Goal: Task Accomplishment & Management: Use online tool/utility

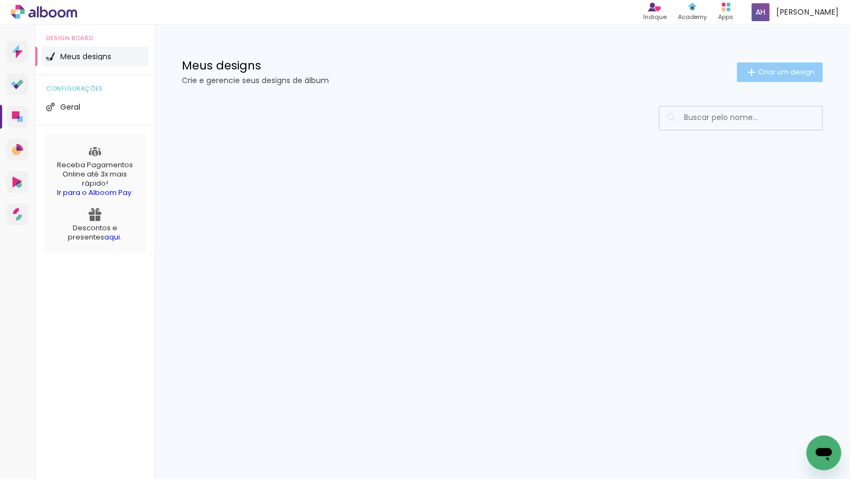
click at [759, 72] on span "Criar um design" at bounding box center [787, 71] width 56 height 7
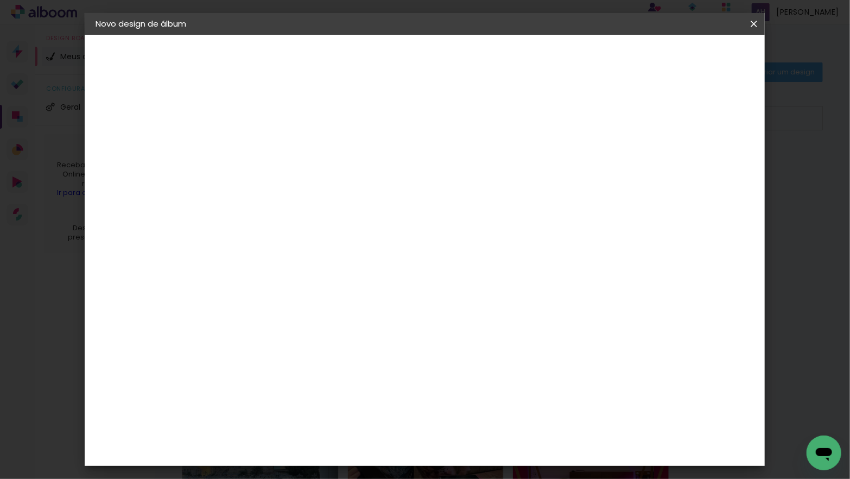
click at [273, 148] on input at bounding box center [273, 145] width 0 height 17
type input "[PERSON_NAME] 7 ANOS"
type paper-input "[PERSON_NAME] 7 ANOS"
click at [0, 0] on slot "Avançar" at bounding box center [0, 0] width 0 height 0
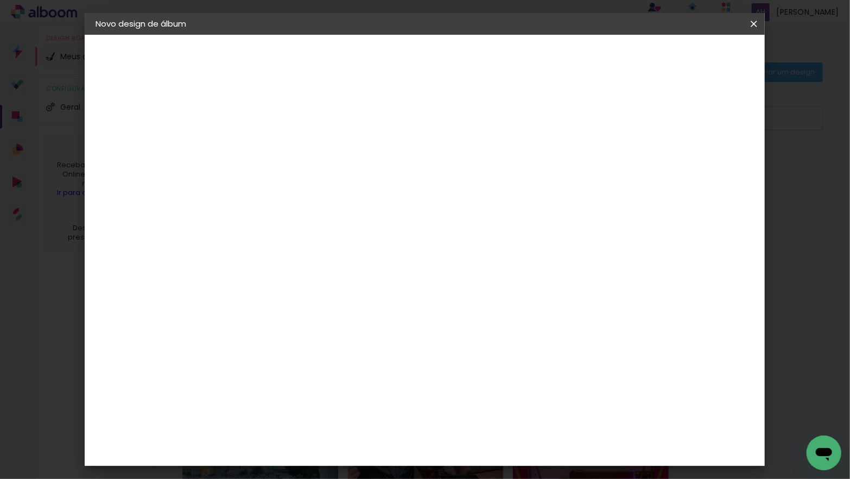
click at [308, 370] on paper-item "Go image" at bounding box center [300, 384] width 117 height 28
click at [477, 51] on paper-button "Avançar" at bounding box center [450, 57] width 53 height 18
click at [316, 181] on input "text" at bounding box center [294, 189] width 42 height 17
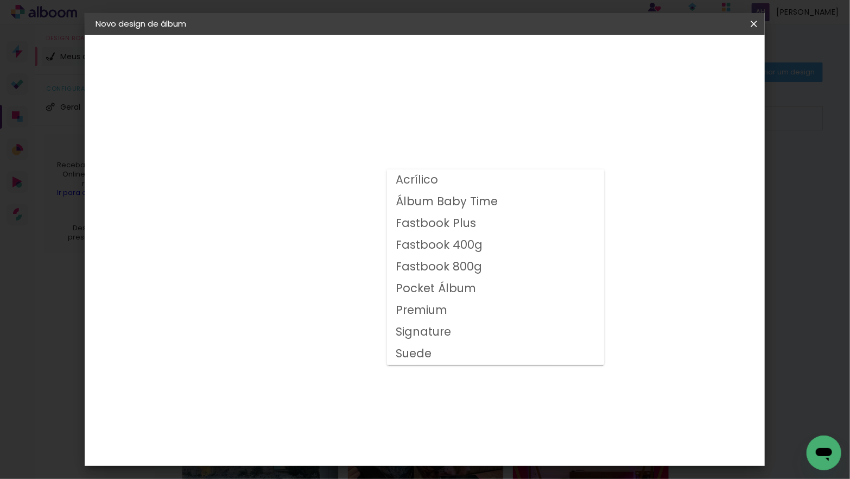
click at [0, 0] on slot "Fastbook 400g" at bounding box center [0, 0] width 0 height 0
type input "Fastbook 400g"
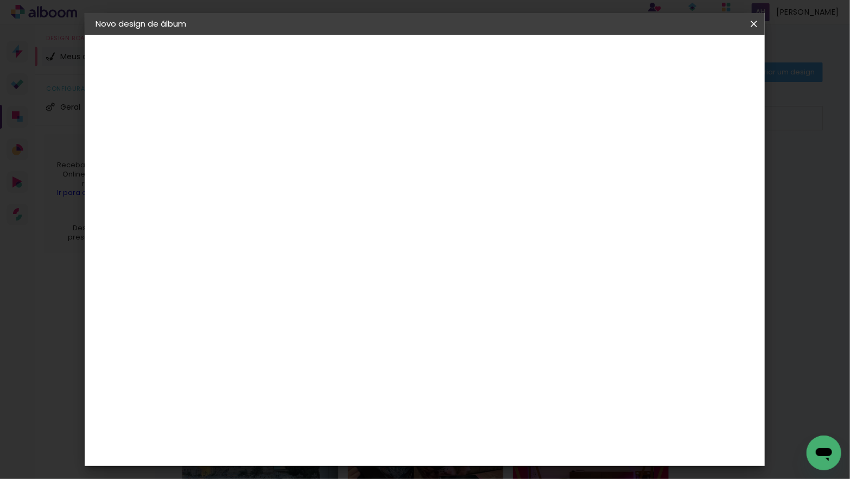
scroll to position [222, 0]
click at [346, 314] on span "25 × 25" at bounding box center [321, 328] width 51 height 29
click at [0, 0] on slot "Avançar" at bounding box center [0, 0] width 0 height 0
drag, startPoint x: 281, startPoint y: 115, endPoint x: 373, endPoint y: 103, distance: 92.5
type input "3"
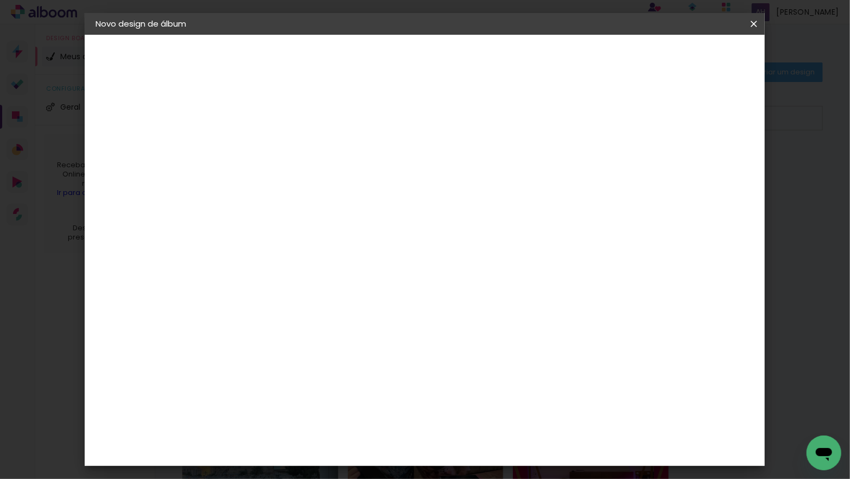
type paper-input "3"
click at [281, 115] on input "3" at bounding box center [264, 117] width 37 height 14
click at [695, 60] on span "Iniciar design" at bounding box center [669, 58] width 49 height 8
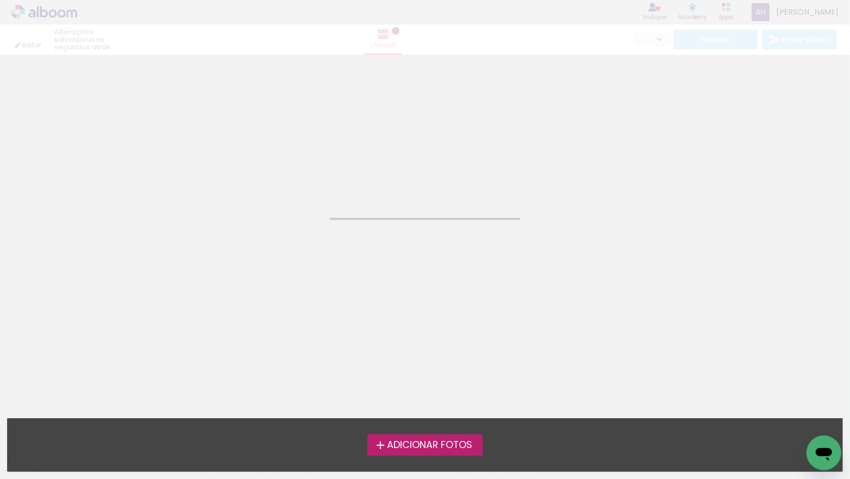
click at [458, 446] on span "Adicionar Fotos" at bounding box center [429, 445] width 85 height 10
click at [0, 0] on input "file" at bounding box center [0, 0] width 0 height 0
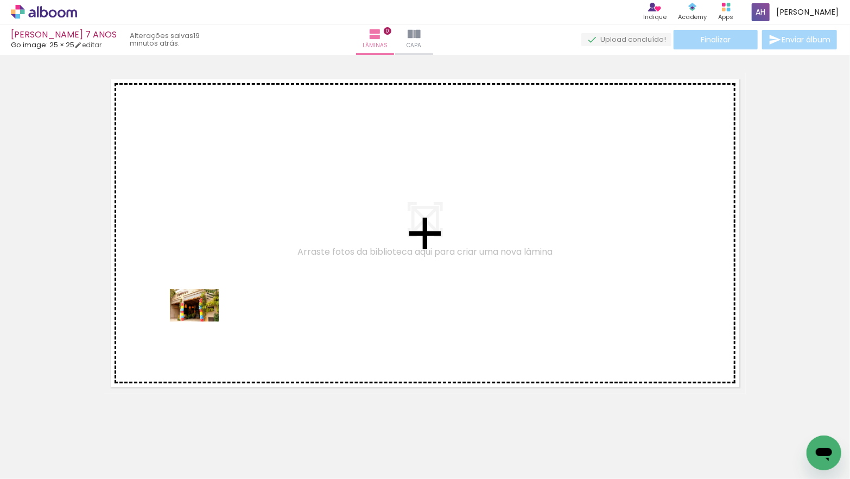
drag, startPoint x: 115, startPoint y: 442, endPoint x: 205, endPoint y: 322, distance: 149.7
click at [203, 322] on quentale-workspace at bounding box center [425, 239] width 850 height 479
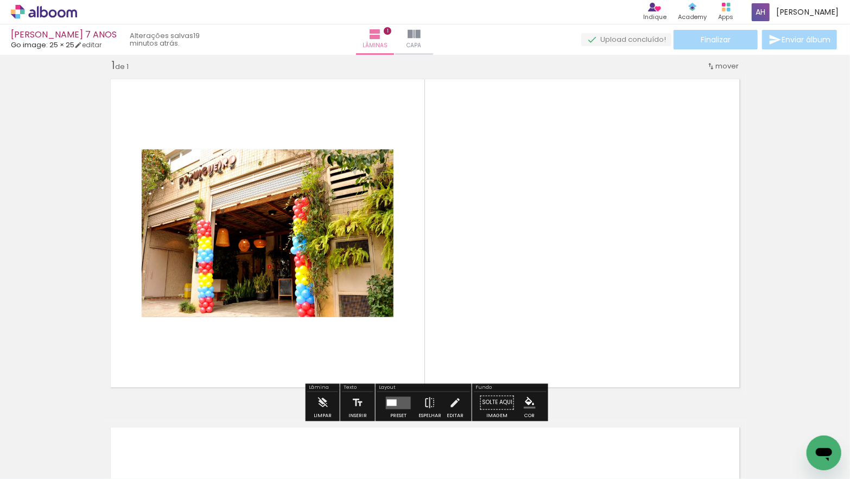
scroll to position [14, 0]
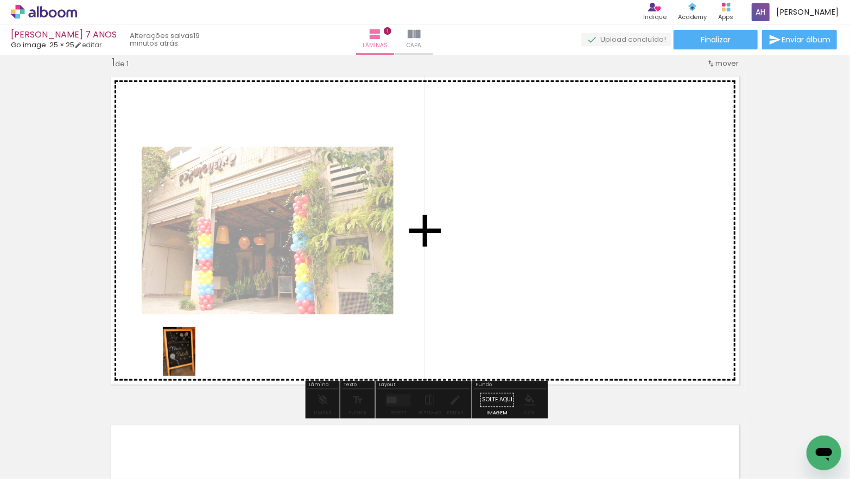
drag, startPoint x: 187, startPoint y: 405, endPoint x: 196, endPoint y: 360, distance: 46.4
click at [196, 360] on quentale-workspace at bounding box center [425, 239] width 850 height 479
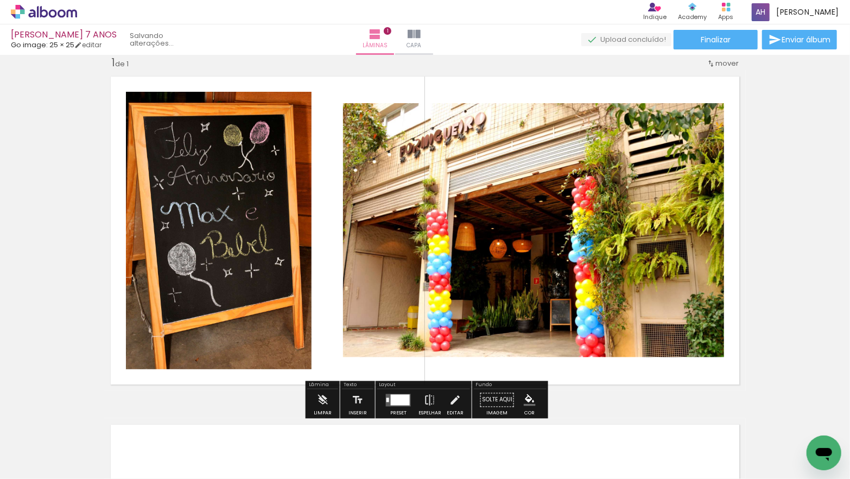
scroll to position [16, 0]
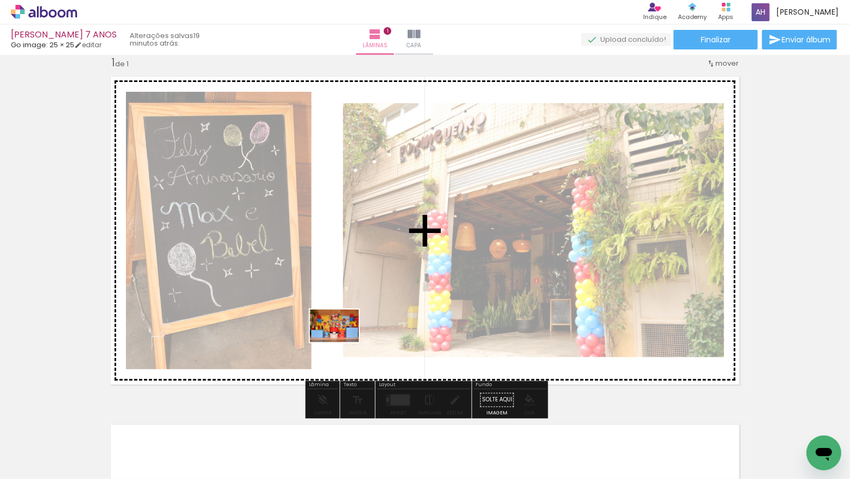
drag, startPoint x: 333, startPoint y: 381, endPoint x: 343, endPoint y: 342, distance: 40.2
click at [343, 342] on quentale-workspace at bounding box center [425, 239] width 850 height 479
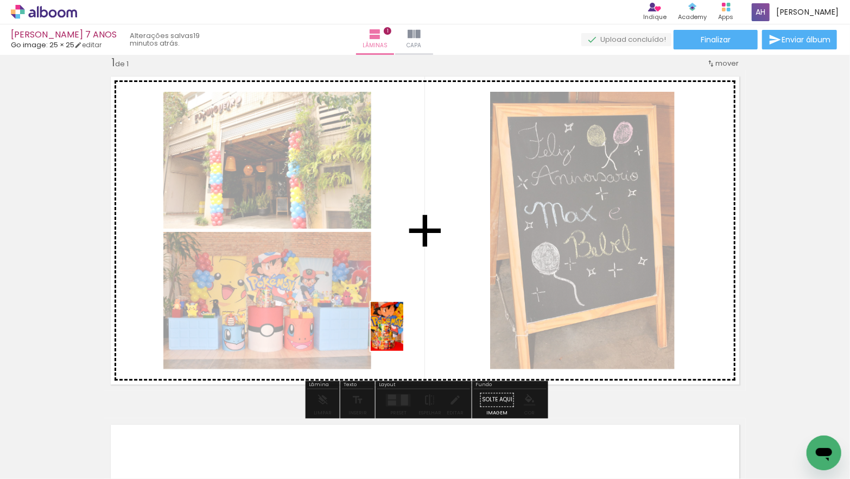
drag, startPoint x: 356, startPoint y: 451, endPoint x: 399, endPoint y: 418, distance: 54.6
click at [404, 334] on quentale-workspace at bounding box center [425, 239] width 850 height 479
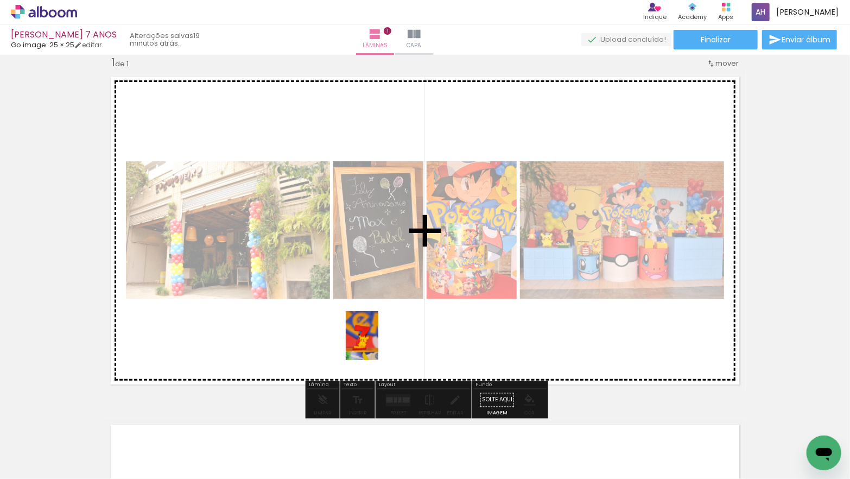
drag, startPoint x: 409, startPoint y: 401, endPoint x: 377, endPoint y: 342, distance: 67.6
click at [378, 341] on quentale-workspace at bounding box center [425, 239] width 850 height 479
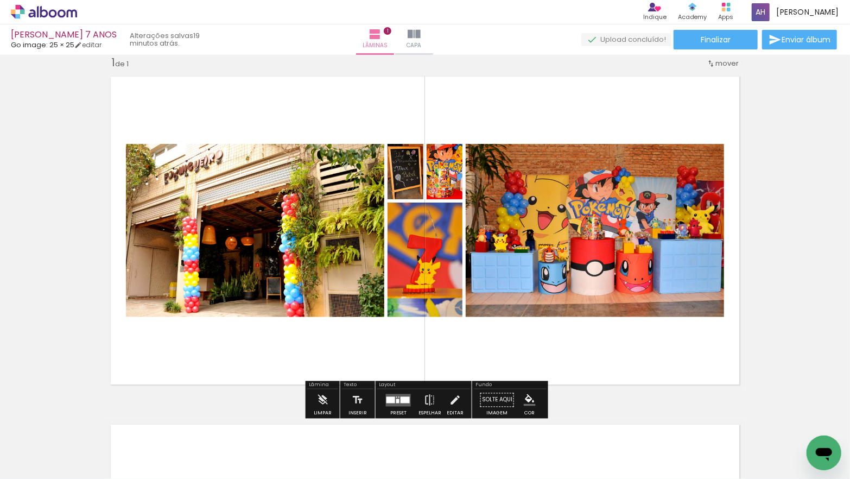
click at [401, 402] on div at bounding box center [405, 399] width 9 height 7
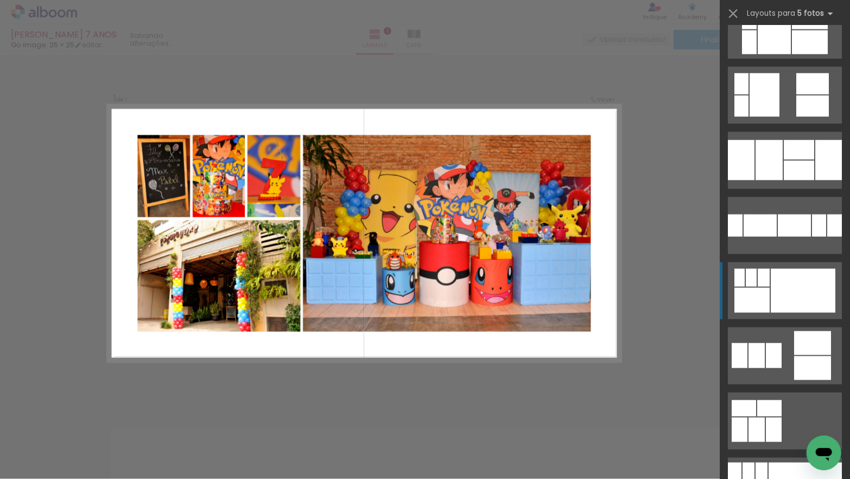
scroll to position [756, 0]
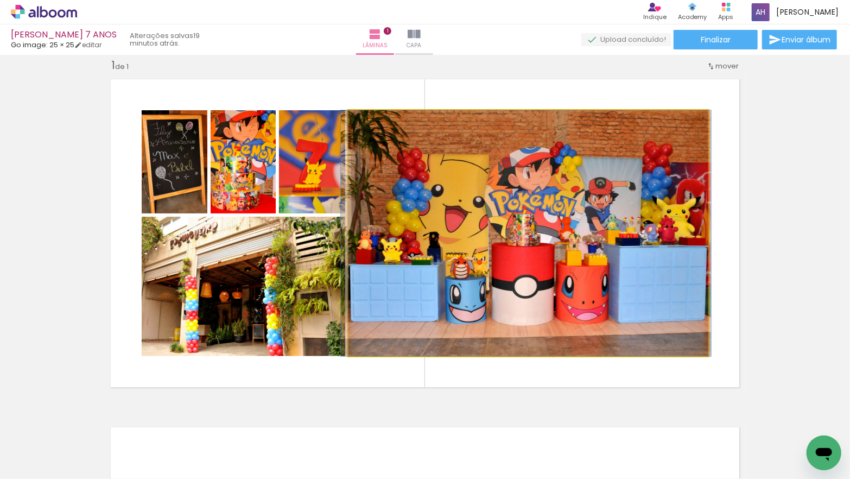
click at [590, 255] on quentale-photo at bounding box center [529, 233] width 360 height 246
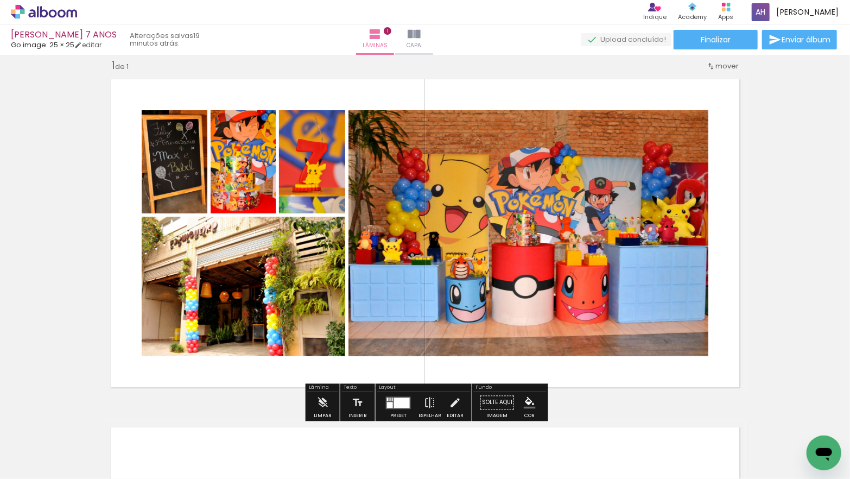
scroll to position [14, 0]
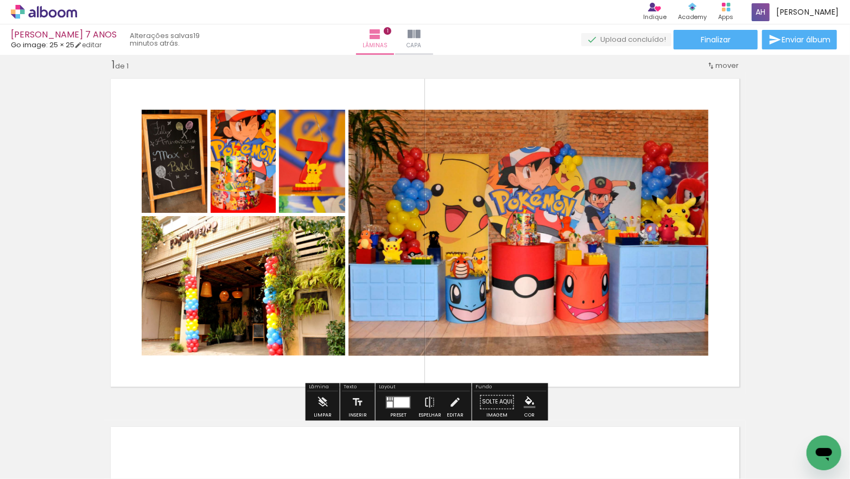
click at [51, 444] on input "Todas as fotos" at bounding box center [30, 446] width 41 height 9
click at [53, 440] on paper-item "Não utilizadas" at bounding box center [35, 442] width 56 height 9
type input "Não utilizadas"
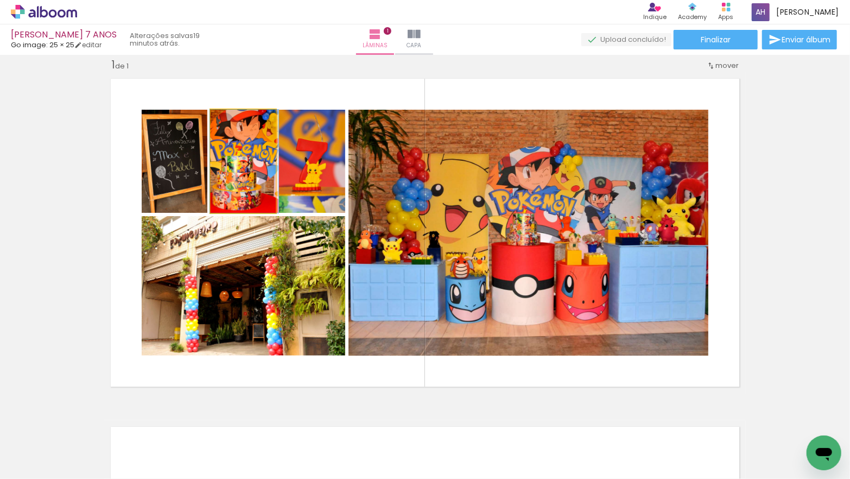
drag, startPoint x: 241, startPoint y: 179, endPoint x: 251, endPoint y: 177, distance: 10.0
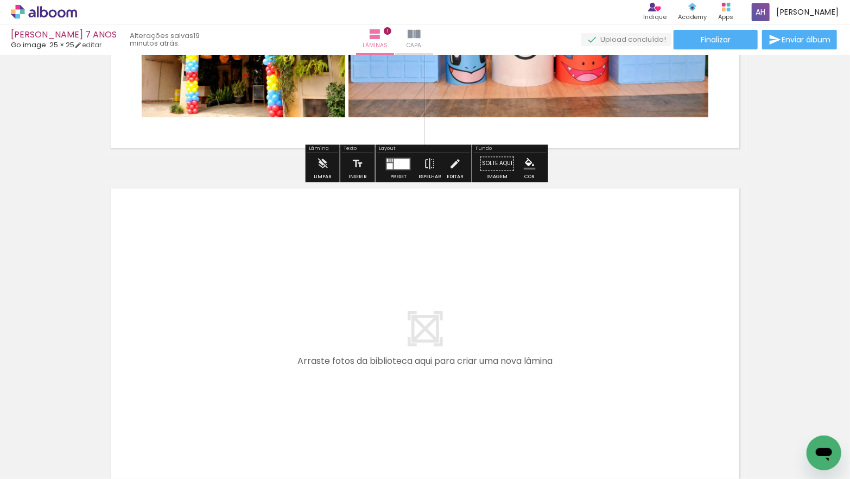
scroll to position [255, 0]
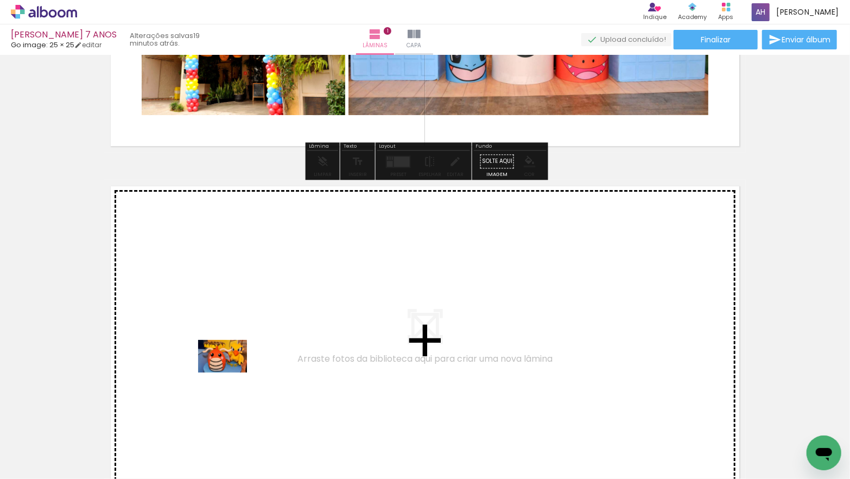
drag, startPoint x: 236, startPoint y: 437, endPoint x: 231, endPoint y: 373, distance: 64.3
click at [231, 373] on quentale-workspace at bounding box center [425, 239] width 850 height 479
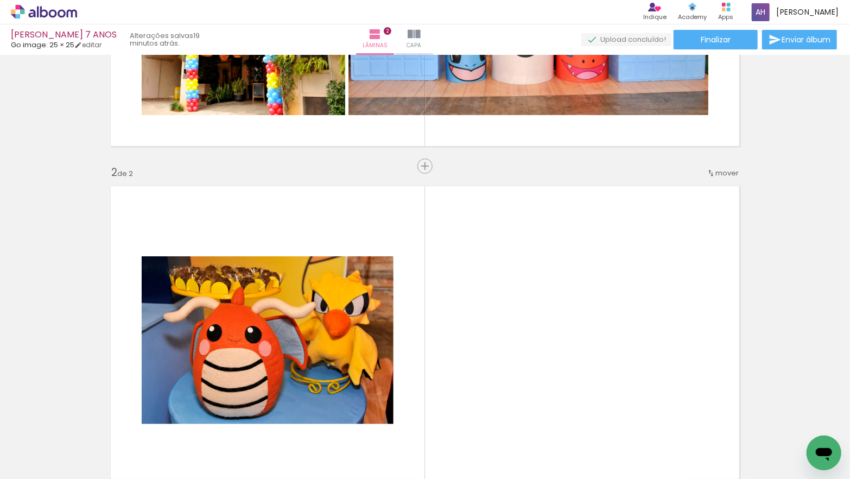
scroll to position [362, 0]
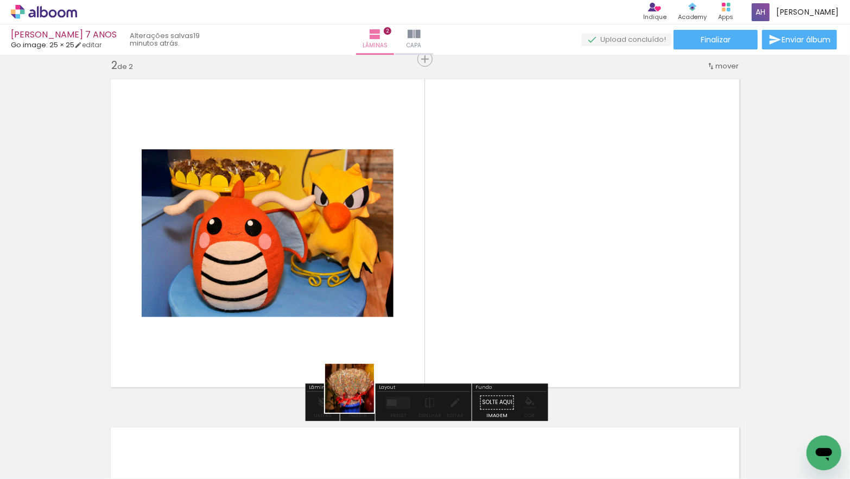
drag, startPoint x: 358, startPoint y: 396, endPoint x: 346, endPoint y: 363, distance: 35.2
click at [346, 363] on quentale-workspace at bounding box center [425, 239] width 850 height 479
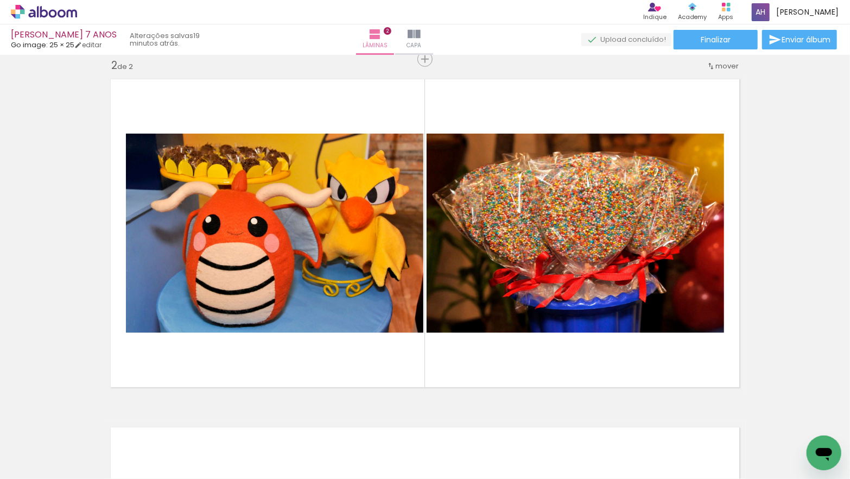
scroll to position [0, 111]
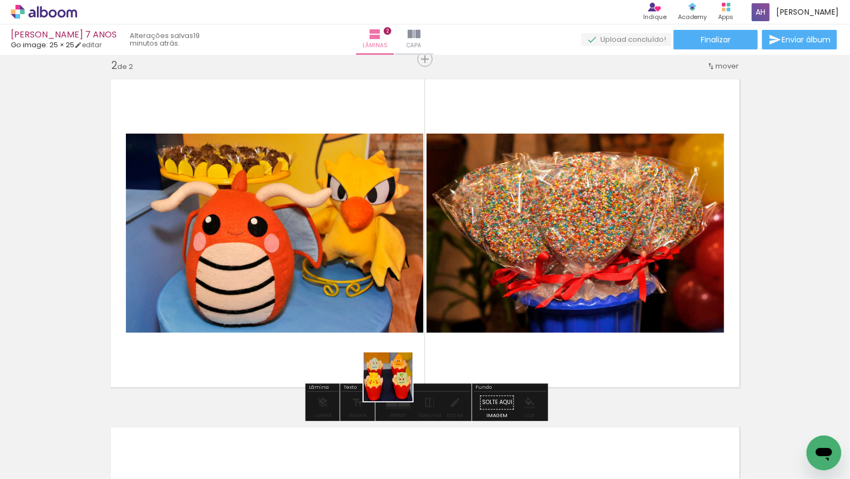
drag, startPoint x: 403, startPoint y: 398, endPoint x: 381, endPoint y: 362, distance: 41.9
click at [381, 362] on quentale-workspace at bounding box center [425, 239] width 850 height 479
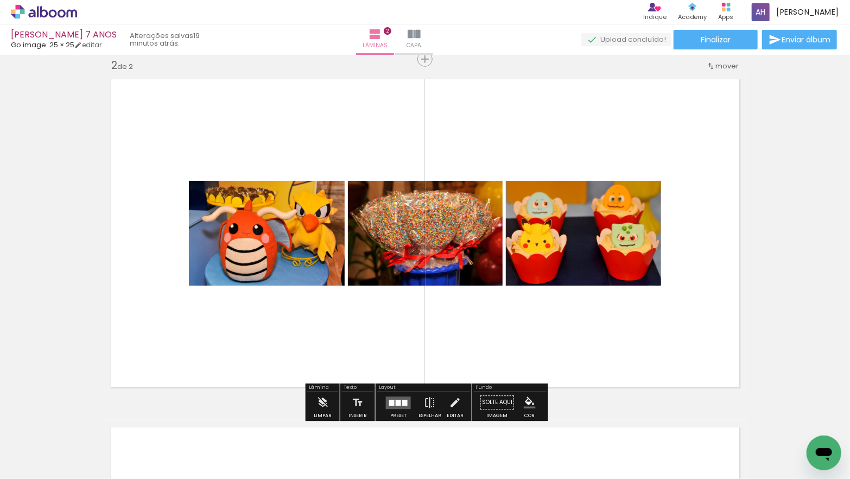
scroll to position [0, 237]
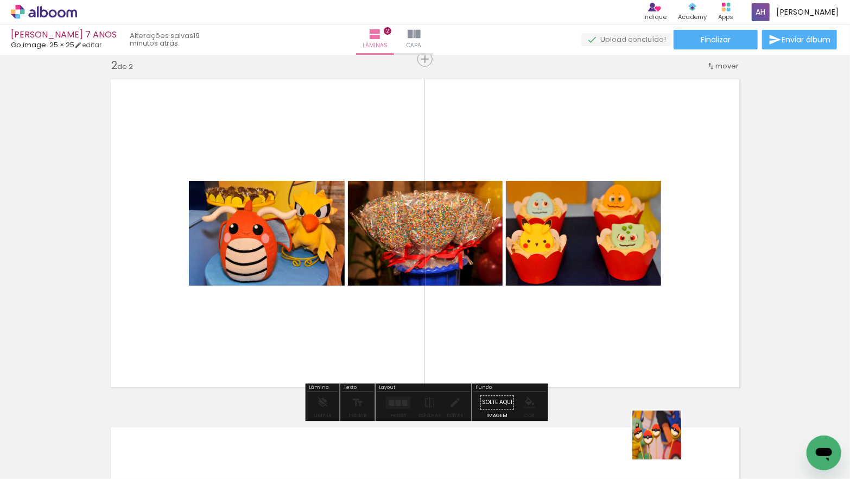
drag, startPoint x: 665, startPoint y: 443, endPoint x: 607, endPoint y: 404, distance: 70.8
click at [574, 348] on quentale-workspace at bounding box center [425, 239] width 850 height 479
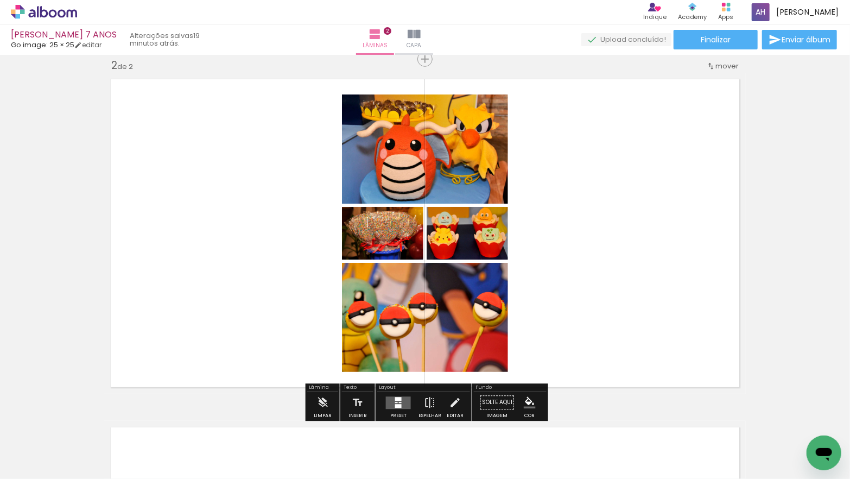
scroll to position [0, 534]
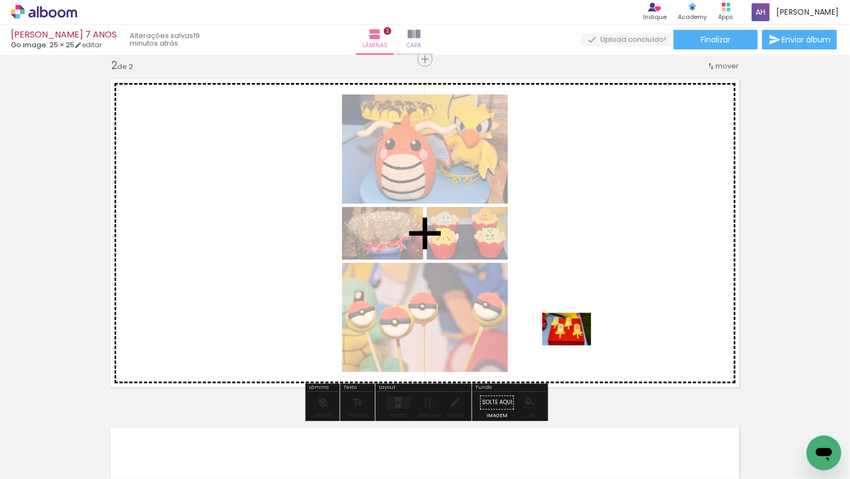
drag, startPoint x: 613, startPoint y: 444, endPoint x: 626, endPoint y: 424, distance: 23.7
click at [575, 345] on quentale-workspace at bounding box center [425, 239] width 850 height 479
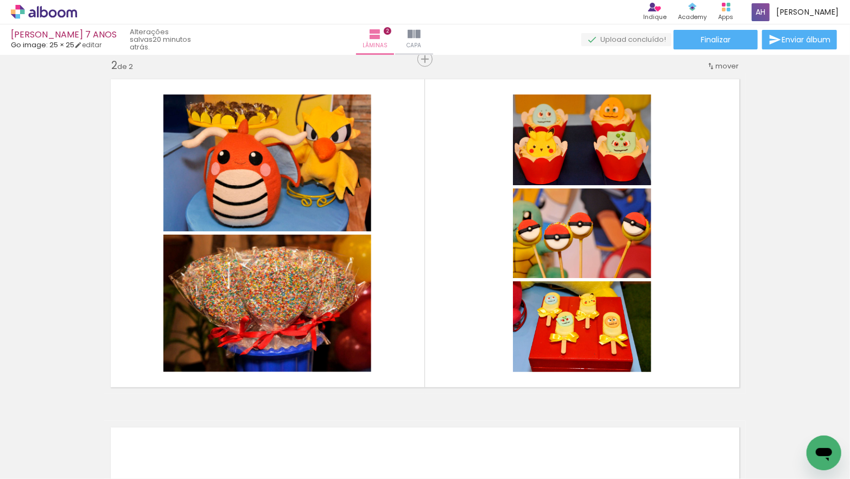
scroll to position [0, 841]
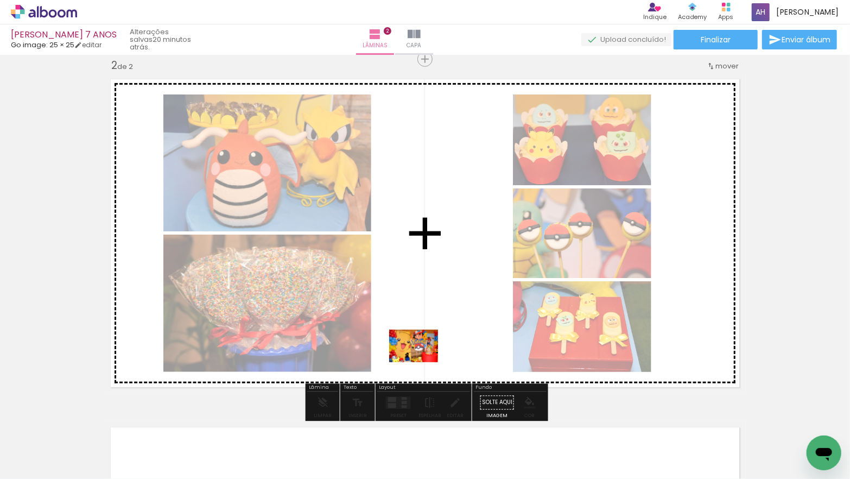
drag, startPoint x: 379, startPoint y: 413, endPoint x: 423, endPoint y: 361, distance: 67.9
click at [423, 361] on quentale-workspace at bounding box center [425, 239] width 850 height 479
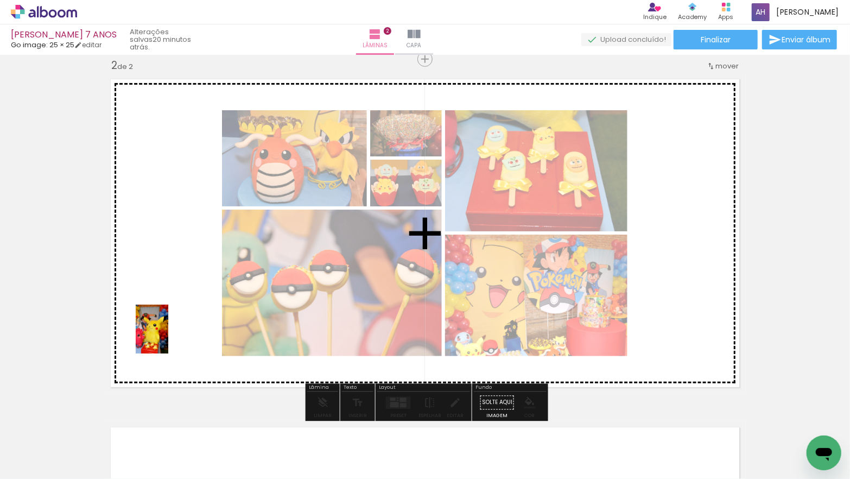
drag, startPoint x: 231, startPoint y: 434, endPoint x: 175, endPoint y: 343, distance: 106.7
click at [168, 337] on quentale-workspace at bounding box center [425, 239] width 850 height 479
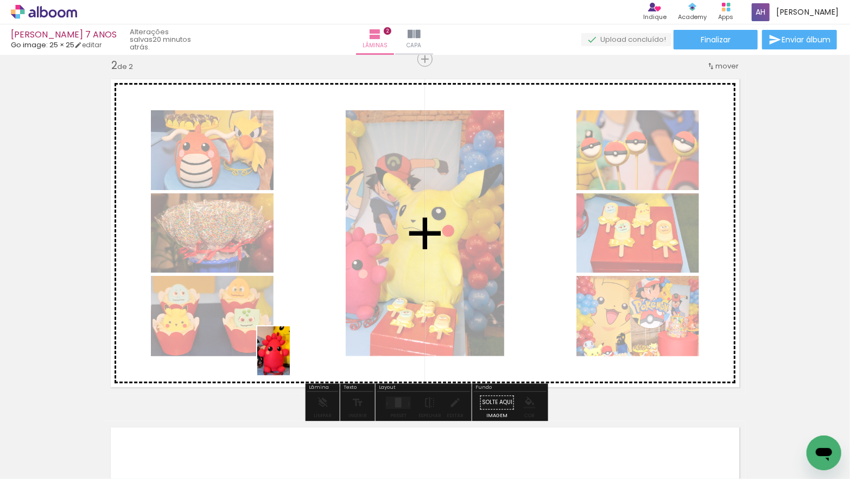
drag, startPoint x: 127, startPoint y: 446, endPoint x: 223, endPoint y: 392, distance: 110.6
click at [296, 356] on quentale-workspace at bounding box center [425, 239] width 850 height 479
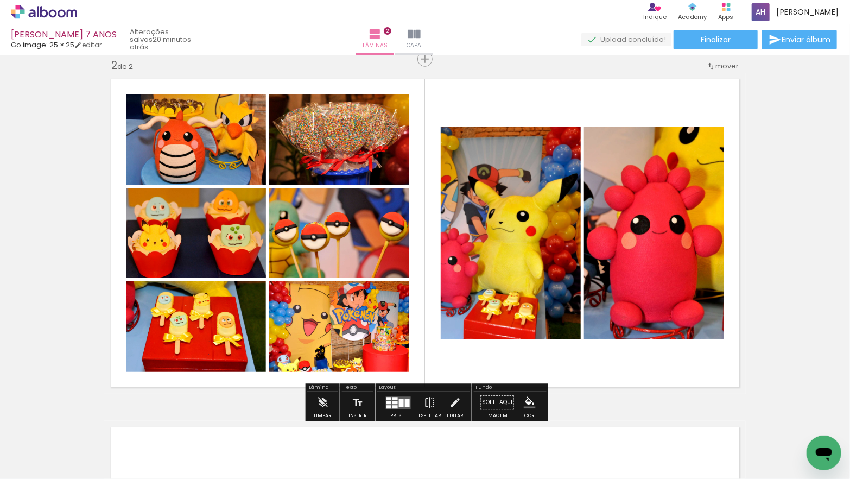
scroll to position [0, 524]
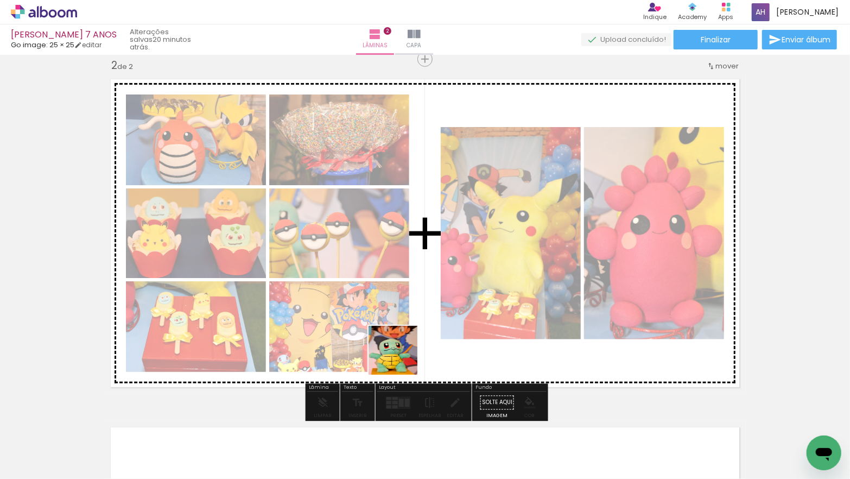
drag, startPoint x: 382, startPoint y: 380, endPoint x: 338, endPoint y: 402, distance: 49.1
click at [418, 329] on quentale-workspace at bounding box center [425, 239] width 850 height 479
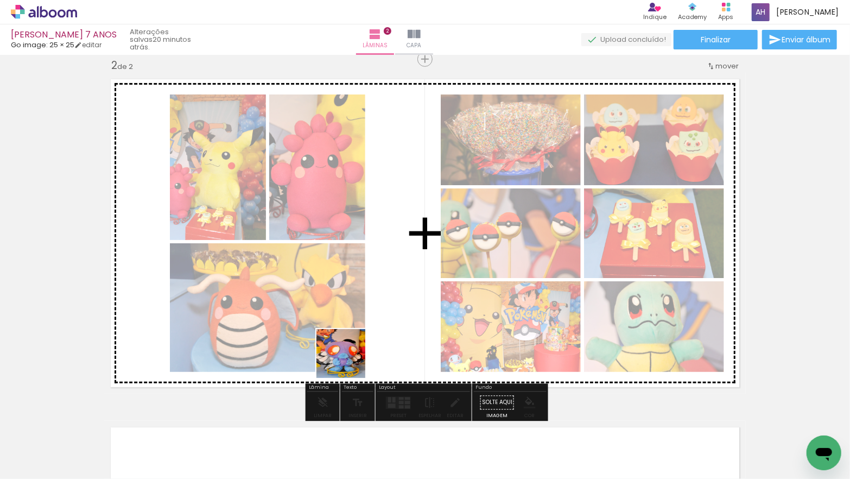
drag, startPoint x: 326, startPoint y: 427, endPoint x: 176, endPoint y: 419, distance: 150.7
click at [360, 342] on quentale-workspace at bounding box center [425, 239] width 850 height 479
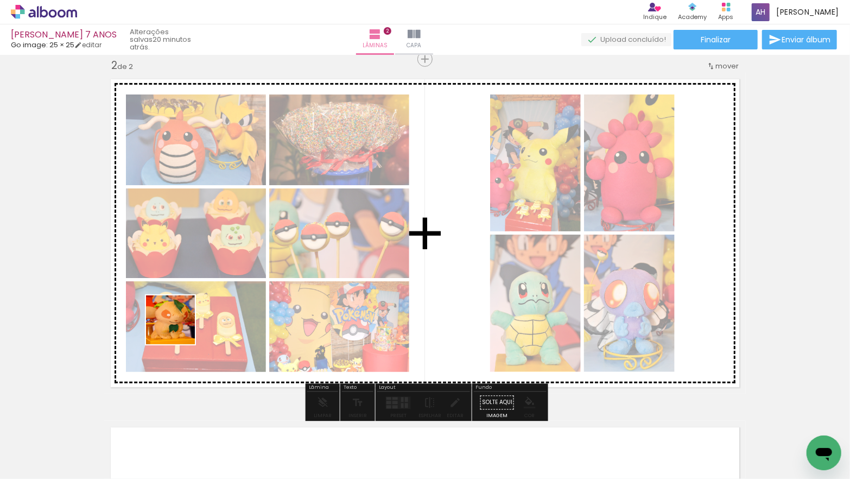
drag, startPoint x: 143, startPoint y: 443, endPoint x: 187, endPoint y: 322, distance: 128.3
click at [182, 321] on quentale-workspace at bounding box center [425, 239] width 850 height 479
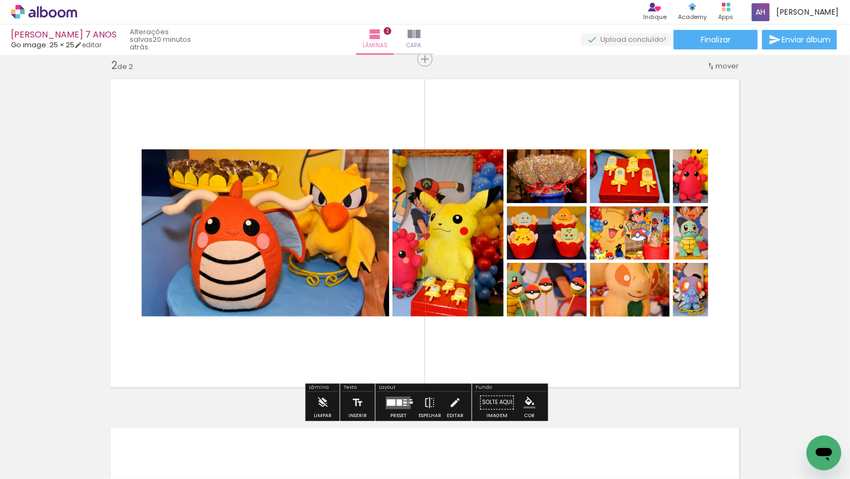
scroll to position [0, 402]
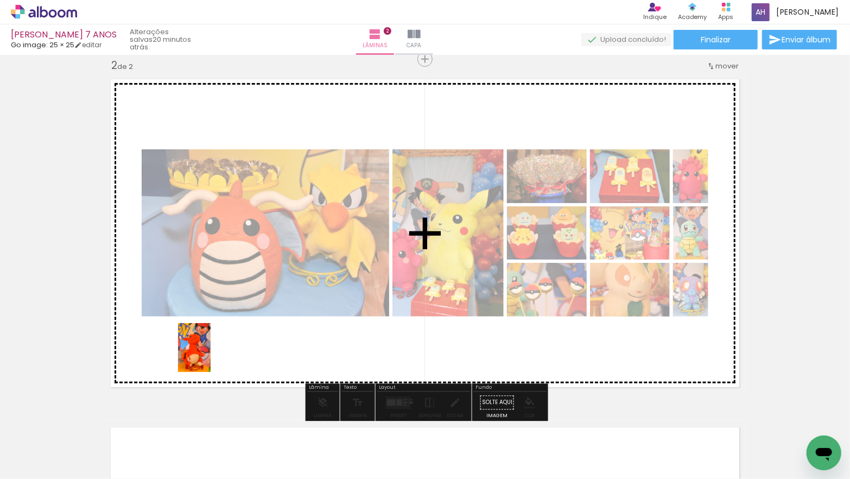
drag, startPoint x: 195, startPoint y: 457, endPoint x: 154, endPoint y: 443, distance: 43.1
click at [211, 346] on quentale-workspace at bounding box center [425, 239] width 850 height 479
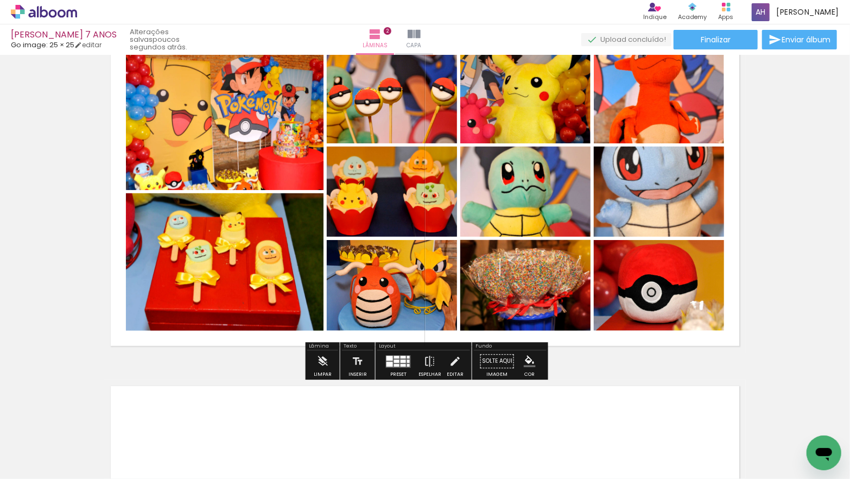
scroll to position [371, 0]
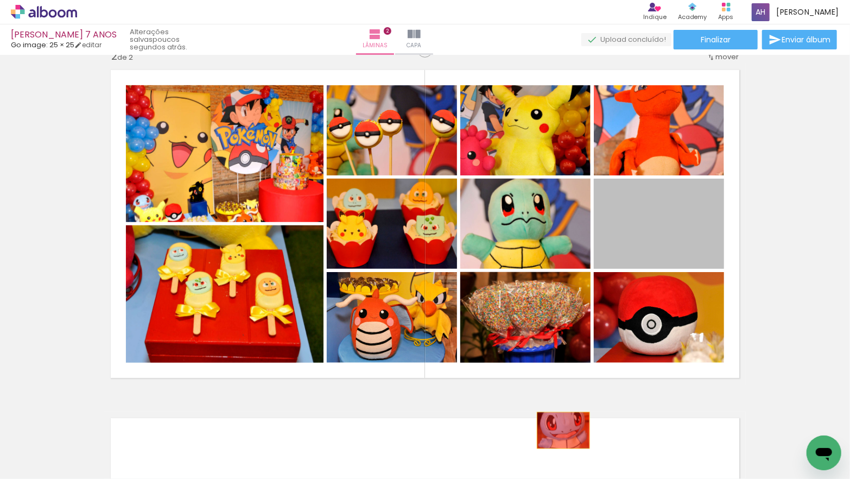
drag, startPoint x: 651, startPoint y: 237, endPoint x: 563, endPoint y: 441, distance: 222.3
click at [563, 441] on quentale-workspace at bounding box center [425, 239] width 850 height 479
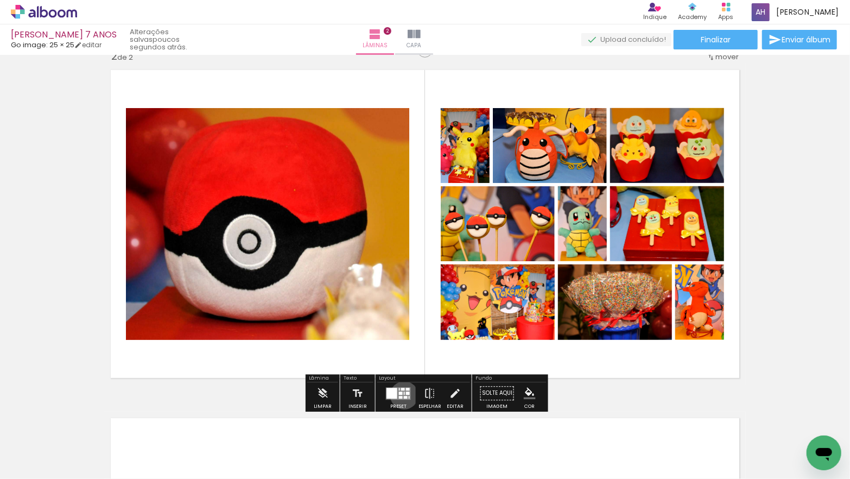
click at [402, 395] on quentale-layouter at bounding box center [398, 393] width 25 height 12
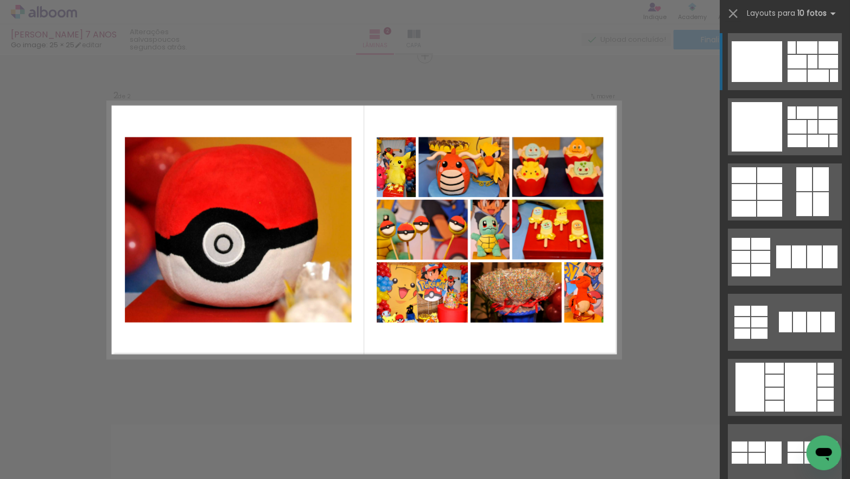
scroll to position [362, 0]
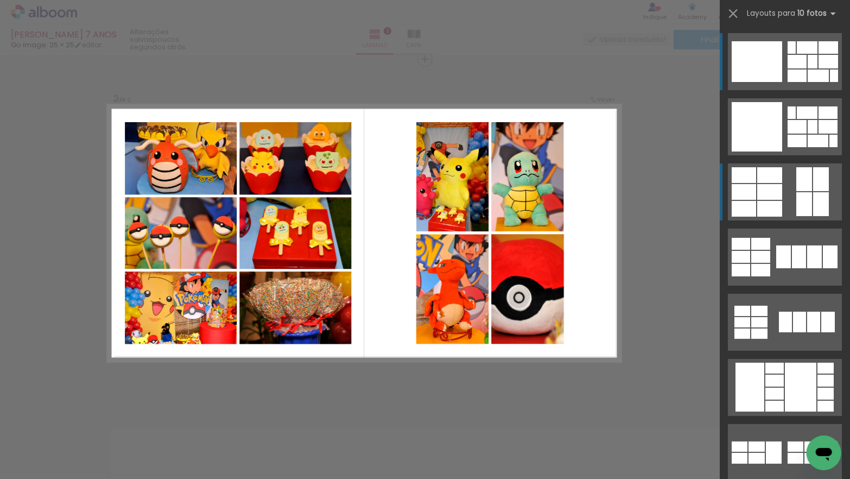
click at [788, 134] on div at bounding box center [797, 127] width 19 height 14
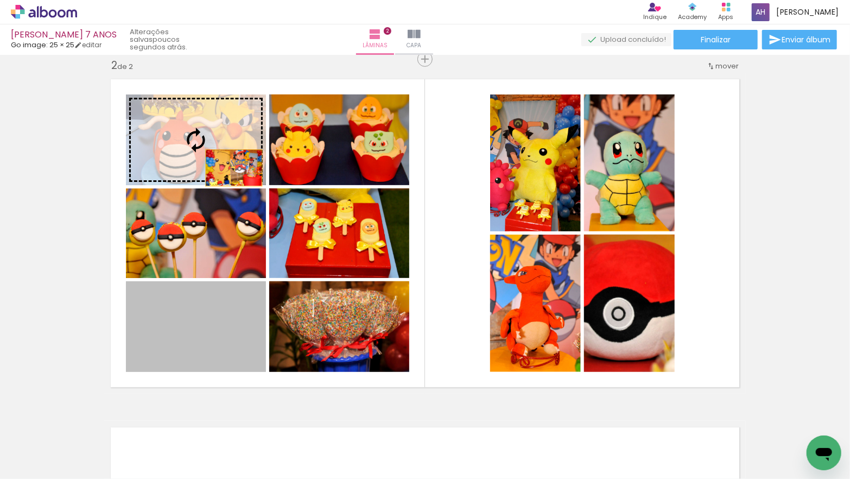
drag, startPoint x: 234, startPoint y: 331, endPoint x: 234, endPoint y: 162, distance: 169.4
click at [0, 0] on slot at bounding box center [0, 0] width 0 height 0
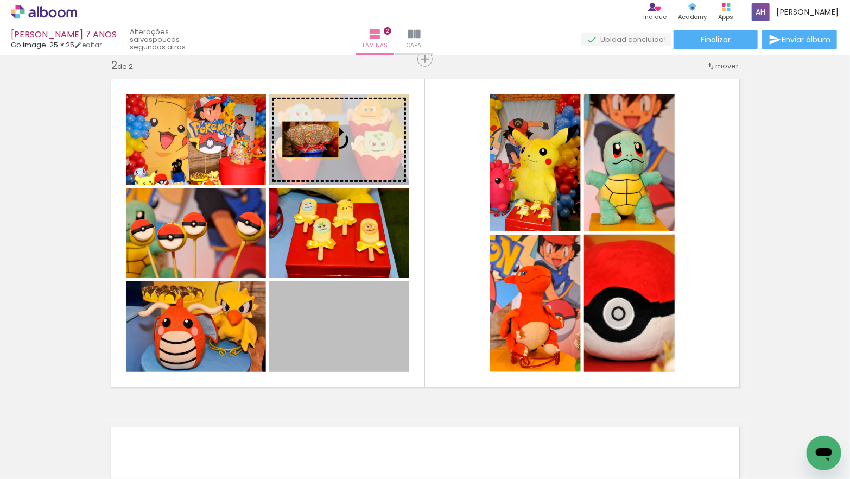
drag, startPoint x: 310, startPoint y: 222, endPoint x: 311, endPoint y: 140, distance: 82.0
click at [0, 0] on slot at bounding box center [0, 0] width 0 height 0
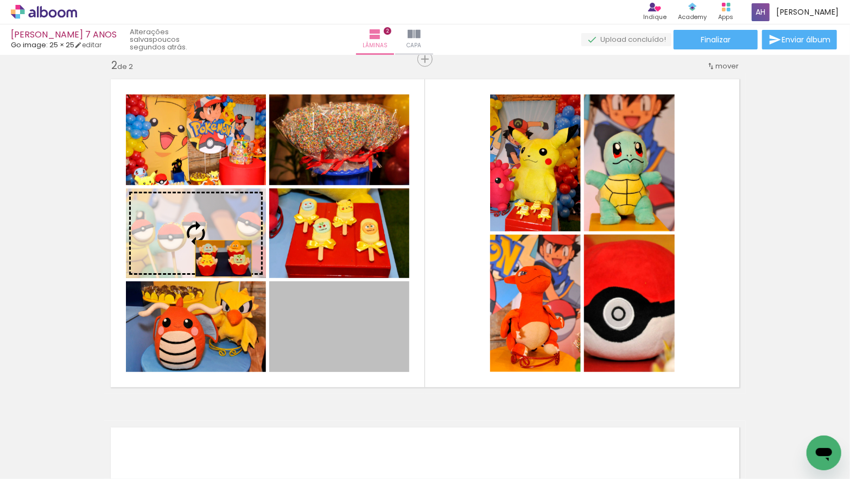
drag, startPoint x: 306, startPoint y: 326, endPoint x: 206, endPoint y: 238, distance: 133.5
click at [0, 0] on slot at bounding box center [0, 0] width 0 height 0
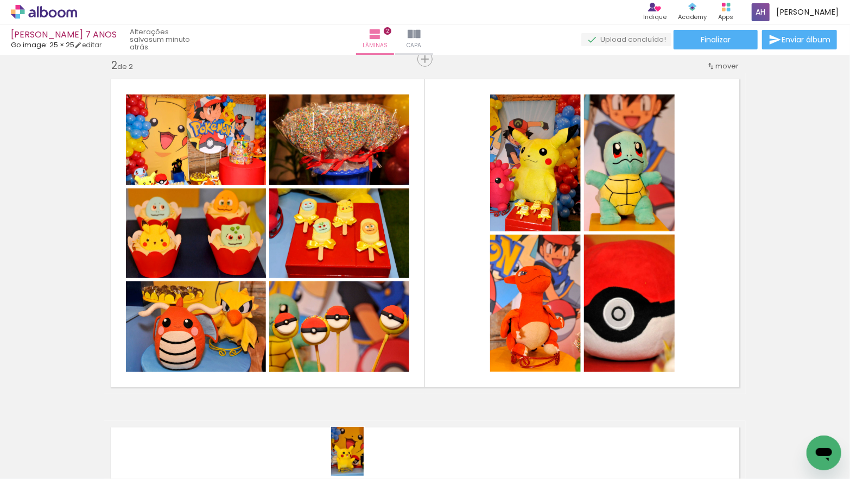
drag, startPoint x: 353, startPoint y: 446, endPoint x: 365, endPoint y: 459, distance: 17.7
click at [365, 459] on div at bounding box center [352, 442] width 36 height 54
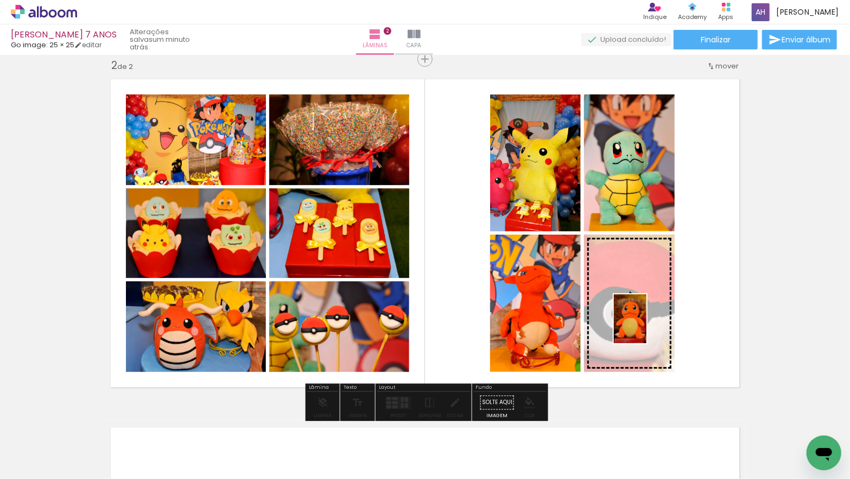
drag, startPoint x: 419, startPoint y: 451, endPoint x: 646, endPoint y: 327, distance: 258.6
click at [646, 327] on quentale-workspace at bounding box center [425, 239] width 850 height 479
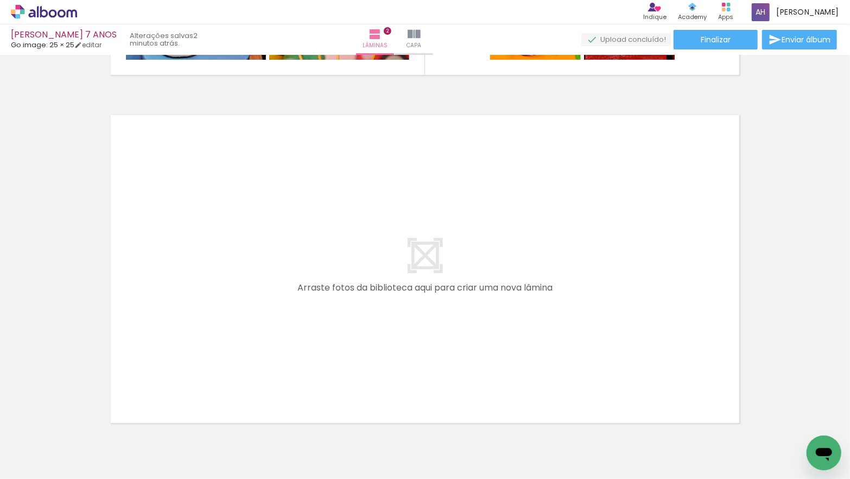
scroll to position [689, 0]
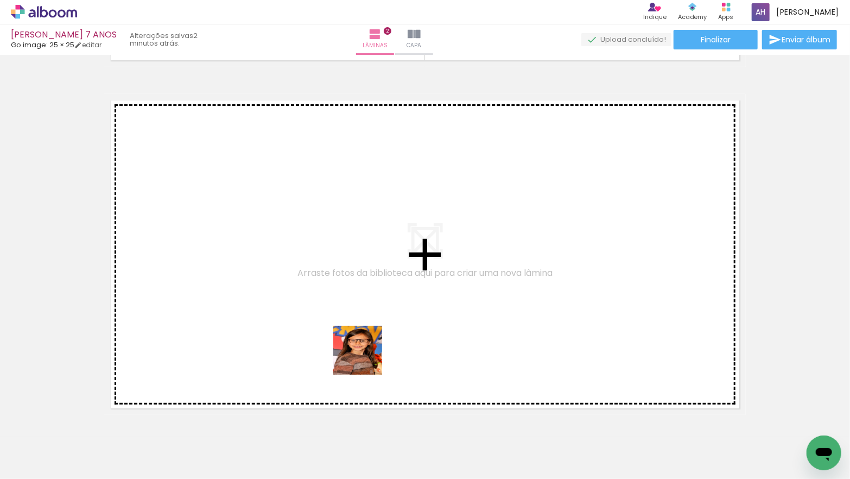
drag, startPoint x: 386, startPoint y: 439, endPoint x: 365, endPoint y: 358, distance: 84.0
click at [365, 358] on quentale-workspace at bounding box center [425, 239] width 850 height 479
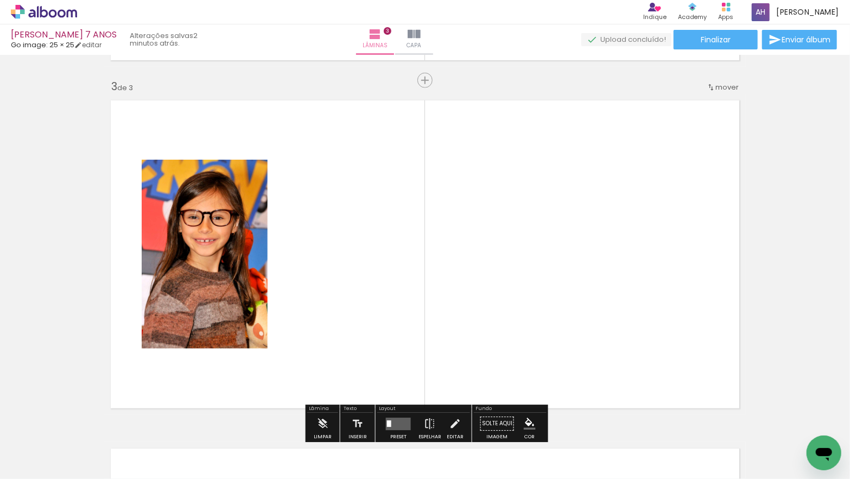
scroll to position [710, 0]
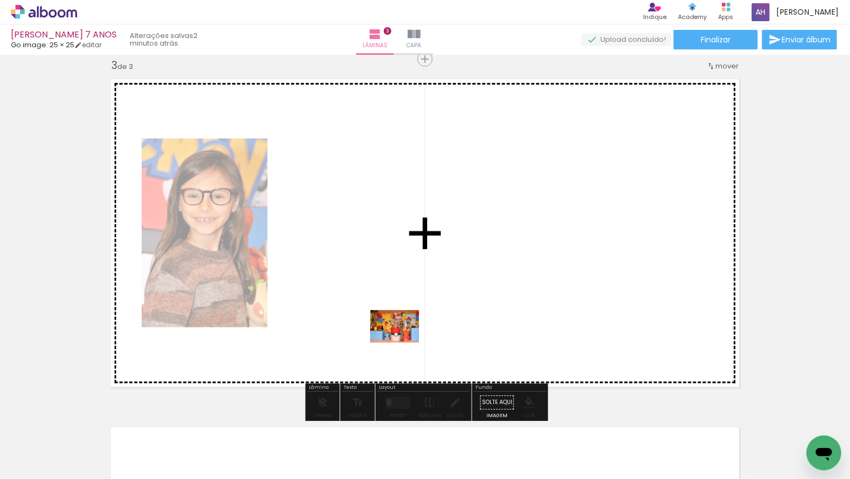
drag, startPoint x: 393, startPoint y: 440, endPoint x: 403, endPoint y: 343, distance: 98.3
click at [403, 343] on quentale-workspace at bounding box center [425, 239] width 850 height 479
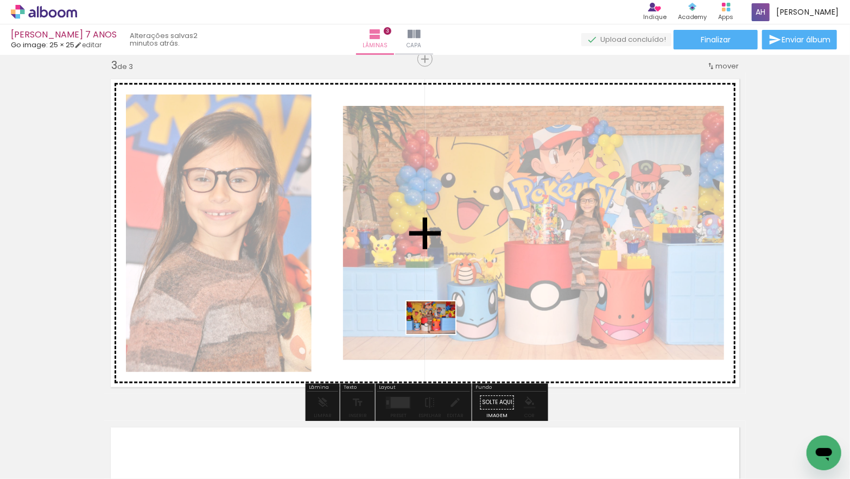
drag, startPoint x: 380, startPoint y: 405, endPoint x: 439, endPoint y: 334, distance: 92.2
click at [439, 334] on quentale-workspace at bounding box center [425, 239] width 850 height 479
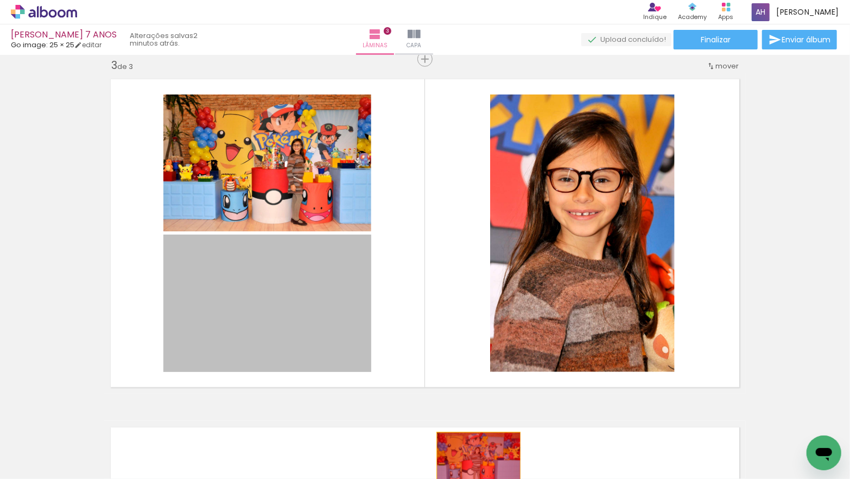
drag, startPoint x: 302, startPoint y: 317, endPoint x: 477, endPoint y: 459, distance: 225.5
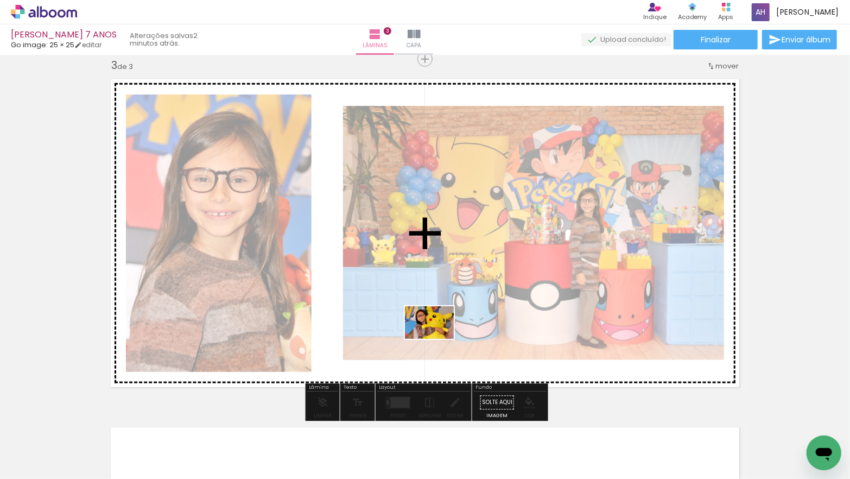
drag, startPoint x: 442, startPoint y: 448, endPoint x: 457, endPoint y: 341, distance: 108.0
click at [437, 333] on quentale-workspace at bounding box center [425, 239] width 850 height 479
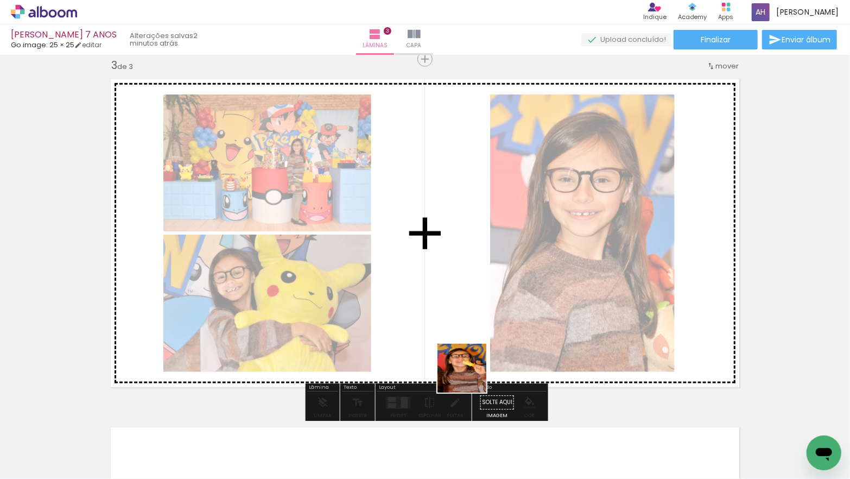
drag, startPoint x: 470, startPoint y: 376, endPoint x: 449, endPoint y: 339, distance: 43.3
click at [449, 339] on quentale-workspace at bounding box center [425, 239] width 850 height 479
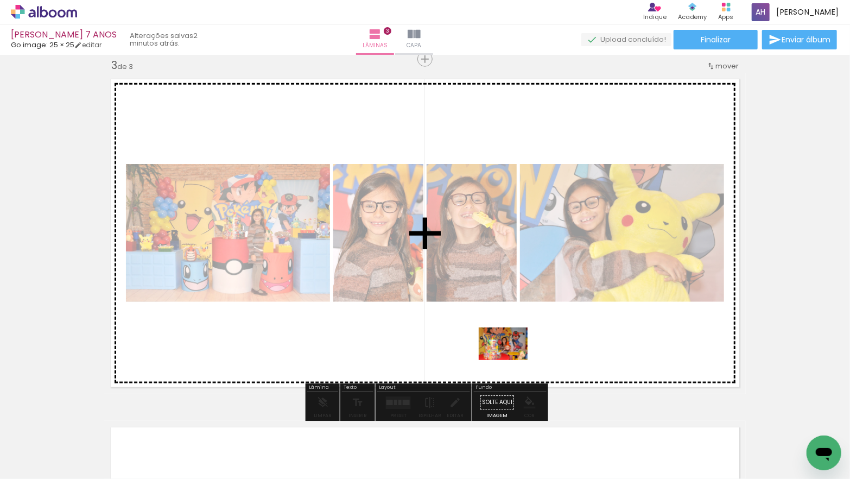
drag, startPoint x: 508, startPoint y: 440, endPoint x: 512, endPoint y: 360, distance: 79.9
click at [512, 360] on quentale-workspace at bounding box center [425, 239] width 850 height 479
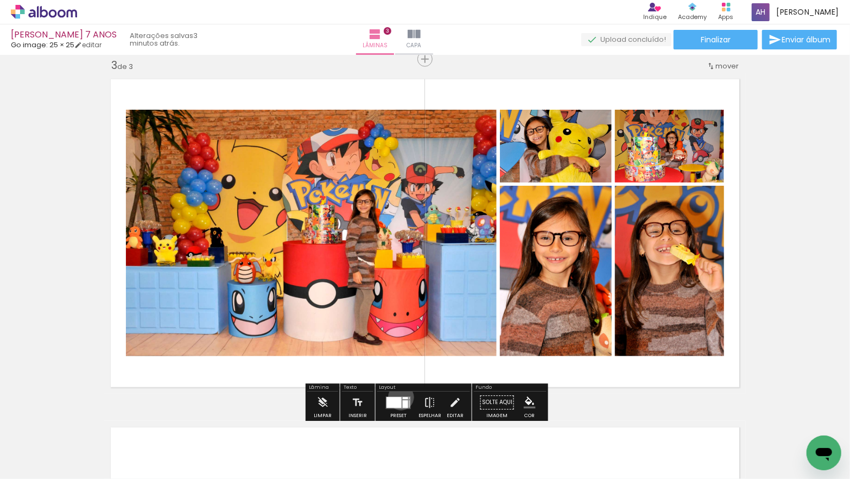
click at [399, 397] on quentale-layouter at bounding box center [398, 402] width 25 height 12
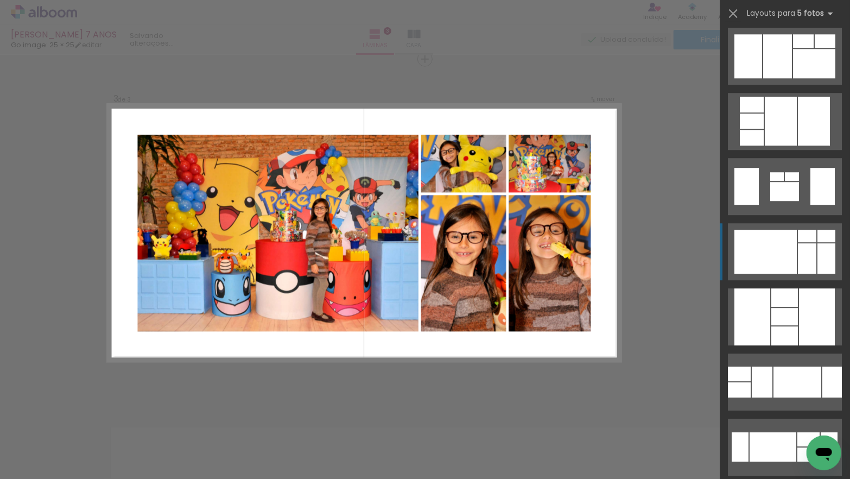
scroll to position [1703, 0]
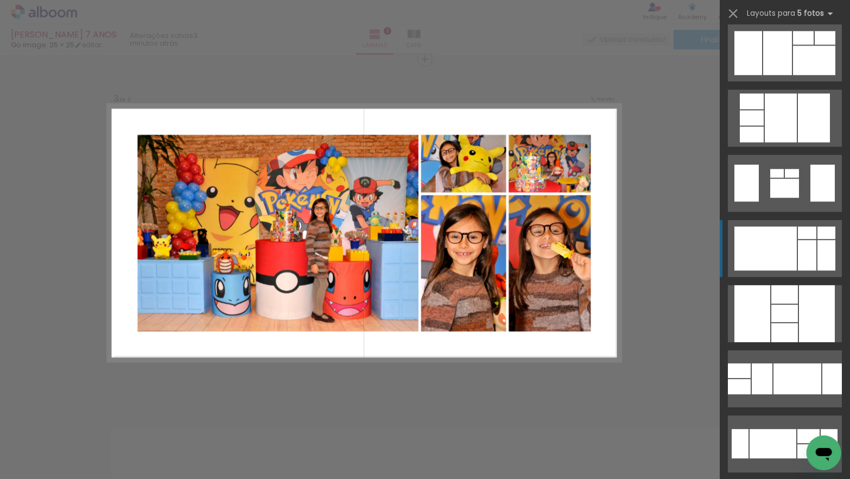
click at [780, 232] on div at bounding box center [766, 248] width 62 height 44
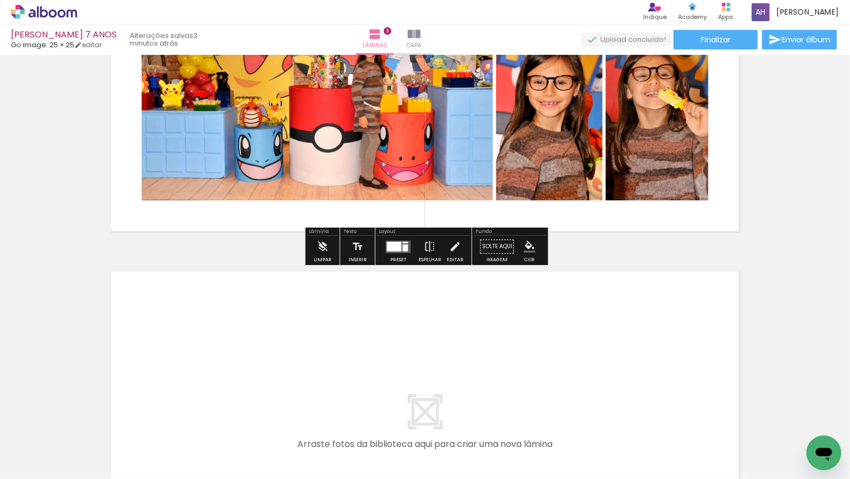
scroll to position [900, 0]
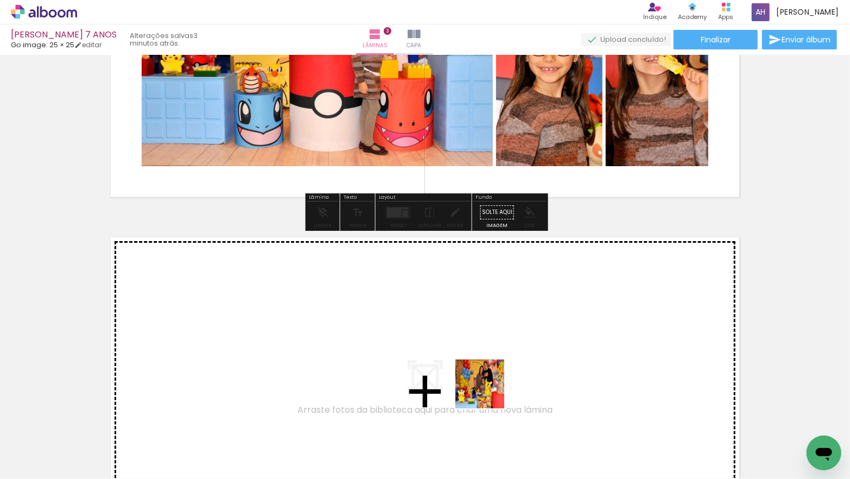
drag, startPoint x: 503, startPoint y: 446, endPoint x: 487, endPoint y: 389, distance: 59.5
click at [487, 389] on quentale-workspace at bounding box center [425, 239] width 850 height 479
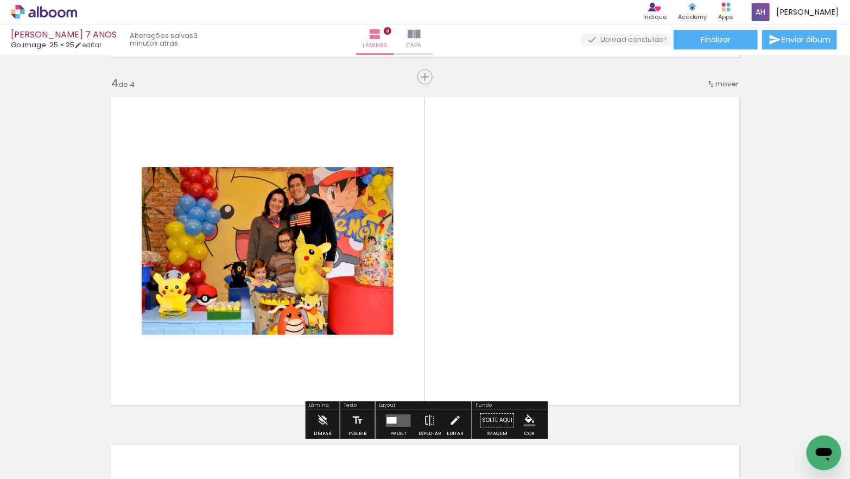
scroll to position [1058, 0]
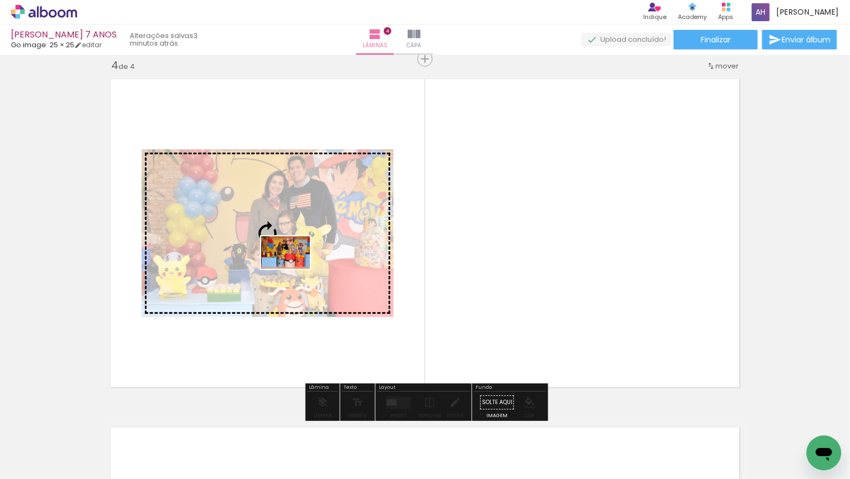
drag, startPoint x: 332, startPoint y: 343, endPoint x: 294, endPoint y: 269, distance: 83.8
click at [294, 269] on quentale-workspace at bounding box center [425, 239] width 850 height 479
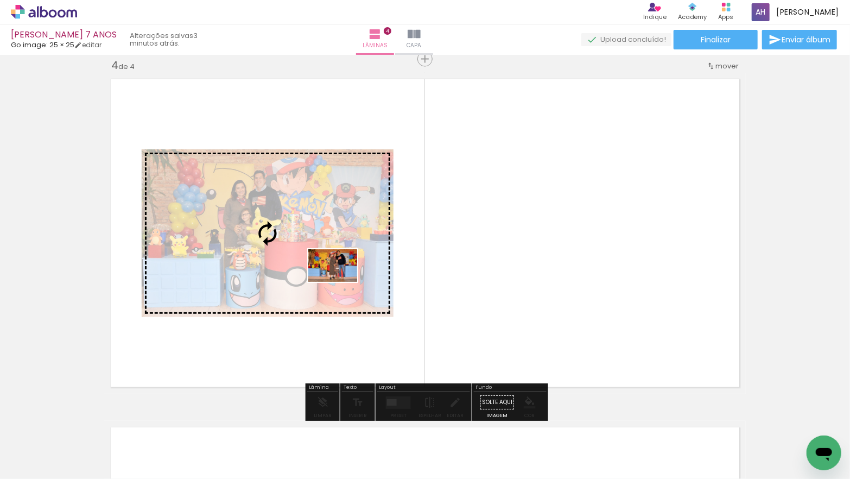
drag, startPoint x: 637, startPoint y: 446, endPoint x: 341, endPoint y: 282, distance: 338.2
click at [341, 282] on quentale-workspace at bounding box center [425, 239] width 850 height 479
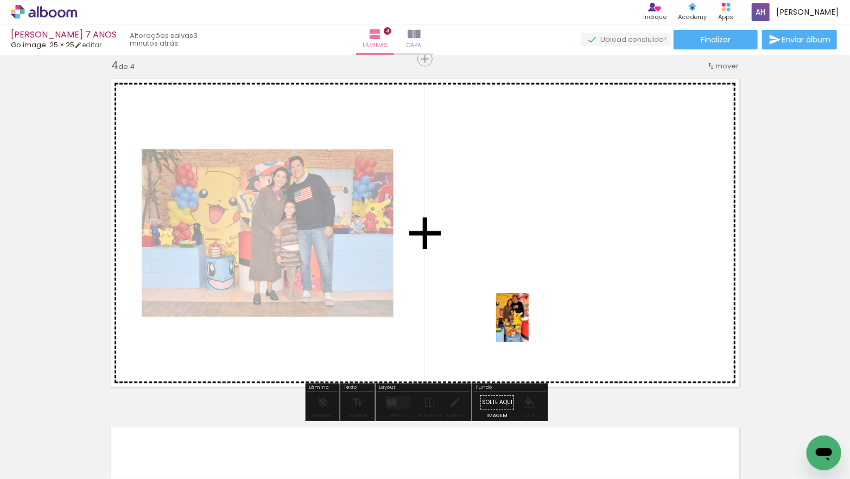
drag, startPoint x: 570, startPoint y: 445, endPoint x: 529, endPoint y: 326, distance: 125.7
click at [529, 326] on quentale-workspace at bounding box center [425, 239] width 850 height 479
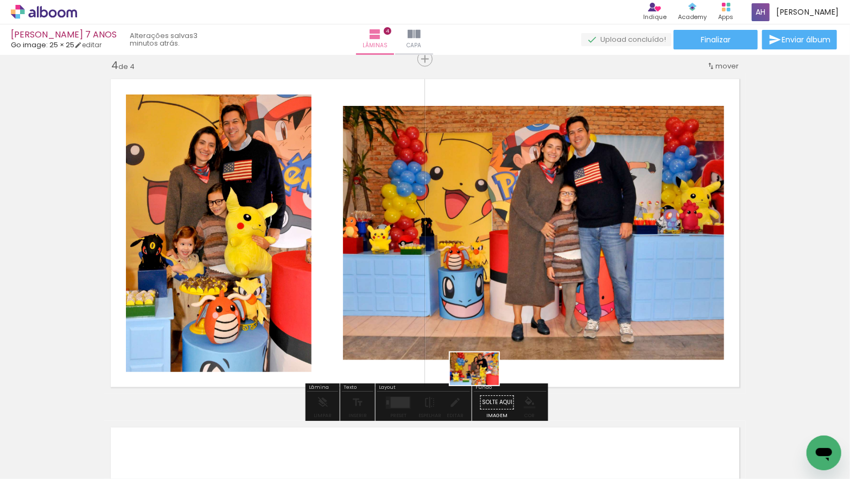
drag, startPoint x: 501, startPoint y: 424, endPoint x: 502, endPoint y: 388, distance: 36.4
click at [480, 375] on quentale-workspace at bounding box center [425, 239] width 850 height 479
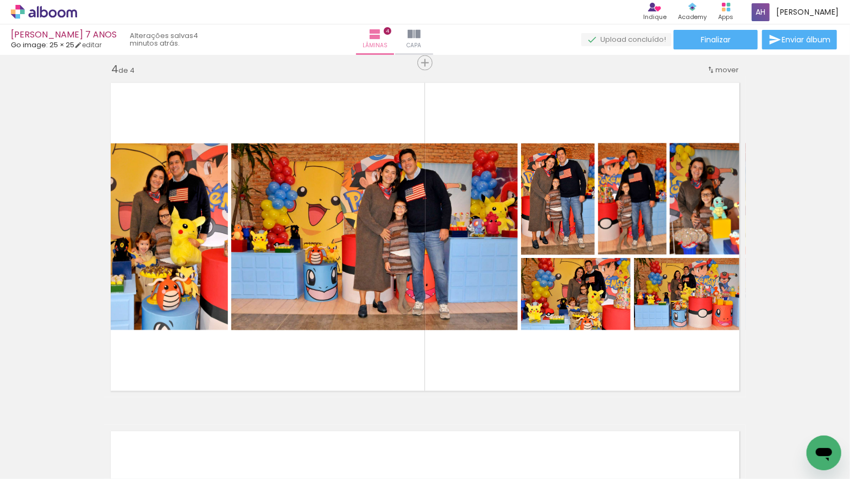
scroll to position [0, 940]
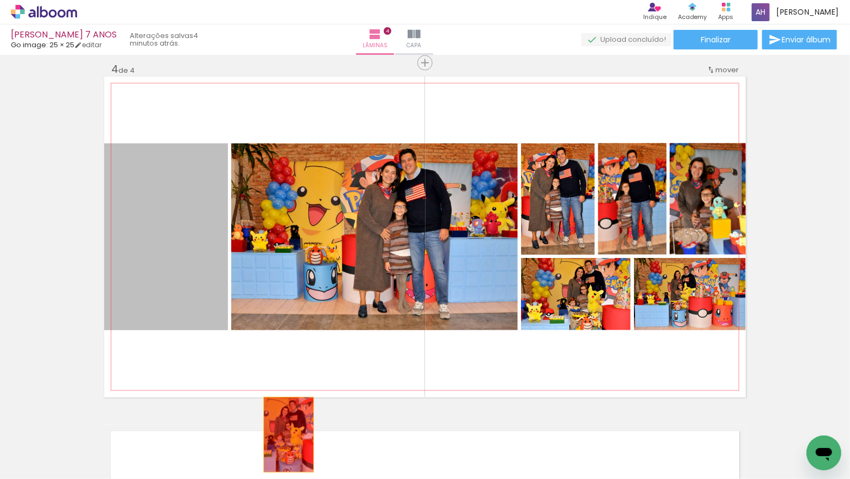
drag, startPoint x: 196, startPoint y: 261, endPoint x: 288, endPoint y: 431, distance: 193.9
click at [289, 434] on quentale-workspace at bounding box center [425, 239] width 850 height 479
